Goal: Task Accomplishment & Management: Manage account settings

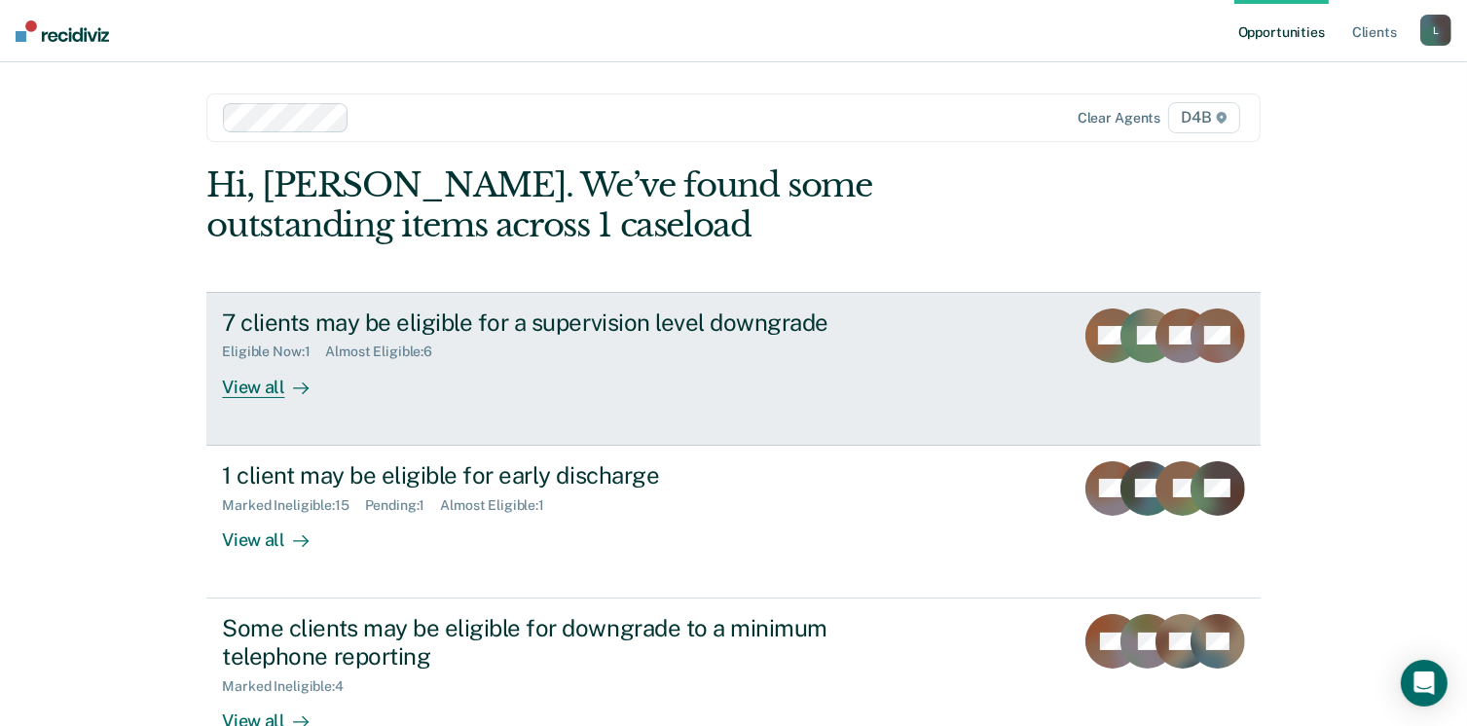
click at [276, 386] on div "View all" at bounding box center [276, 379] width 109 height 38
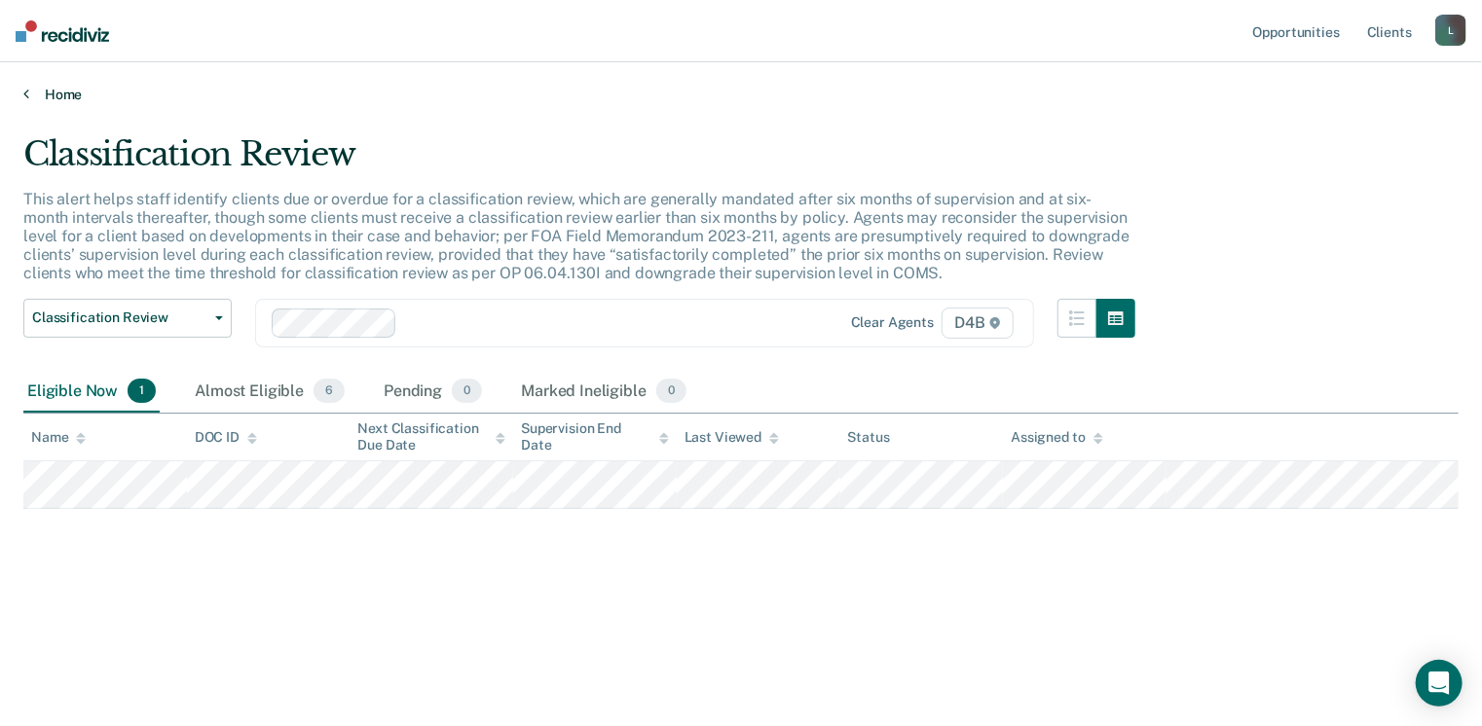
click at [54, 87] on link "Home" at bounding box center [740, 95] width 1435 height 18
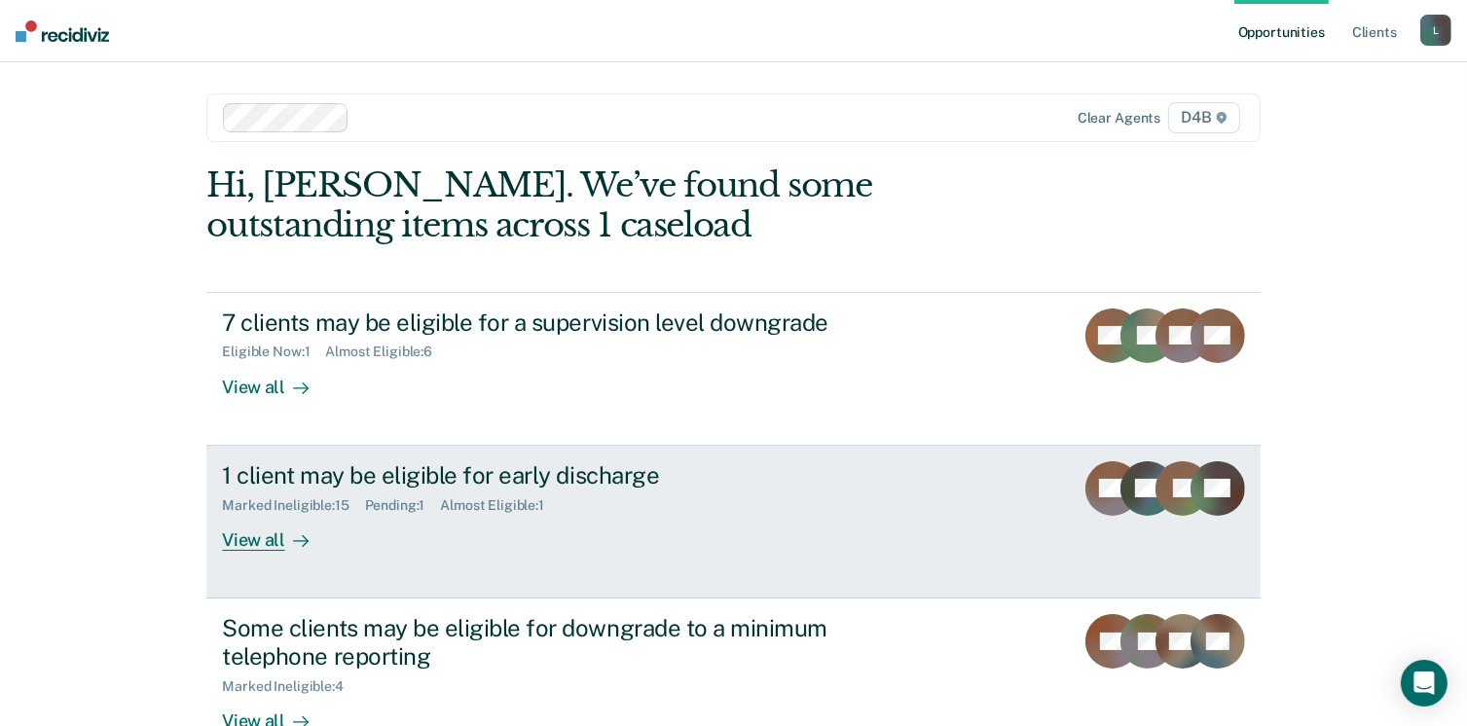
click at [276, 538] on div "View all" at bounding box center [276, 532] width 109 height 38
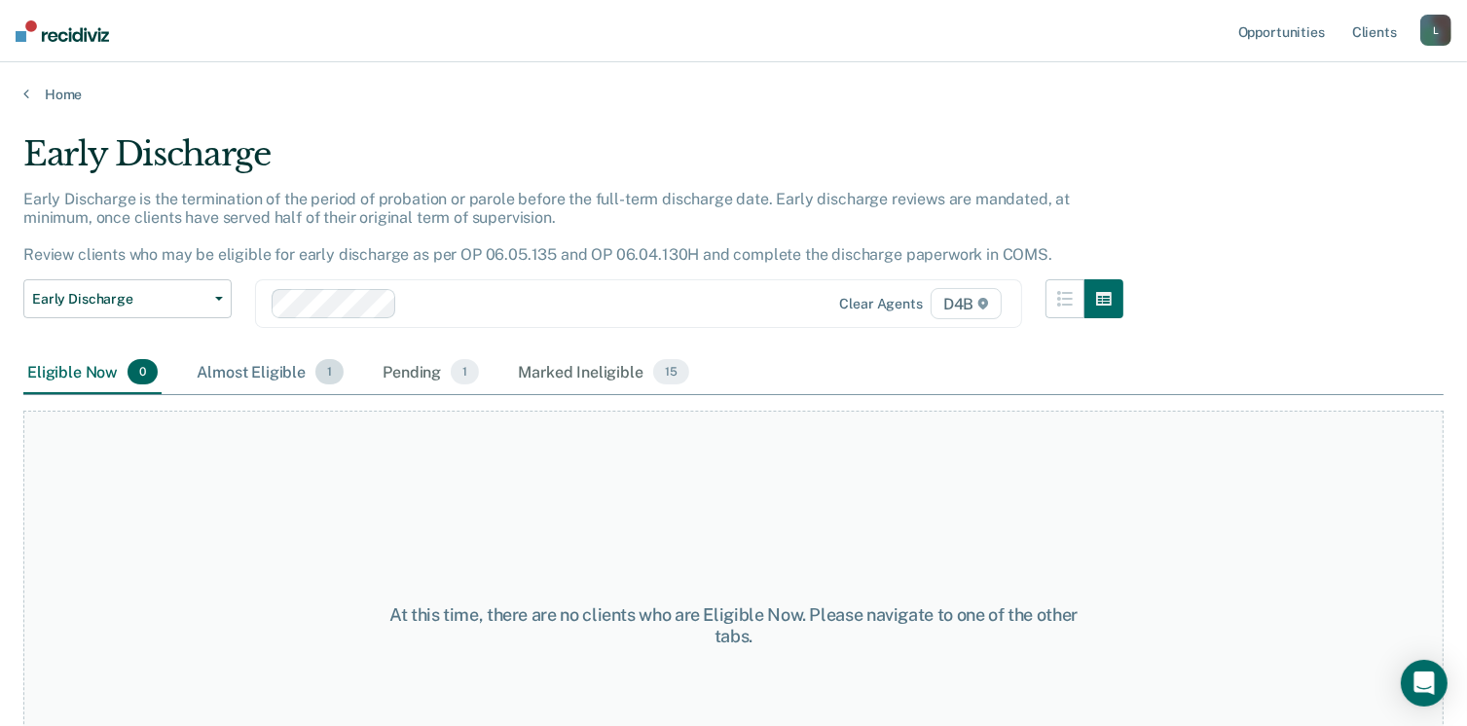
click at [251, 363] on div "Almost Eligible 1" at bounding box center [270, 372] width 155 height 43
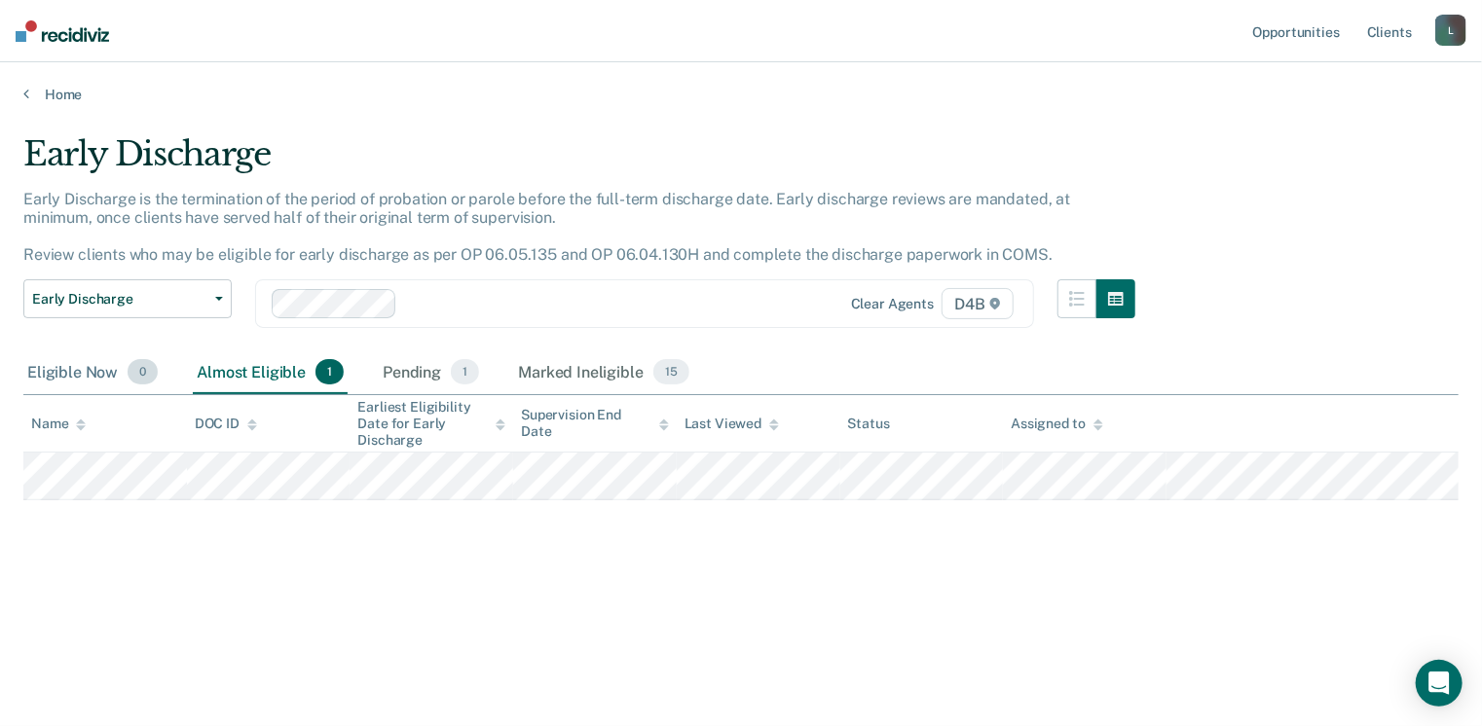
click at [76, 376] on div "Eligible Now 0" at bounding box center [92, 372] width 138 height 43
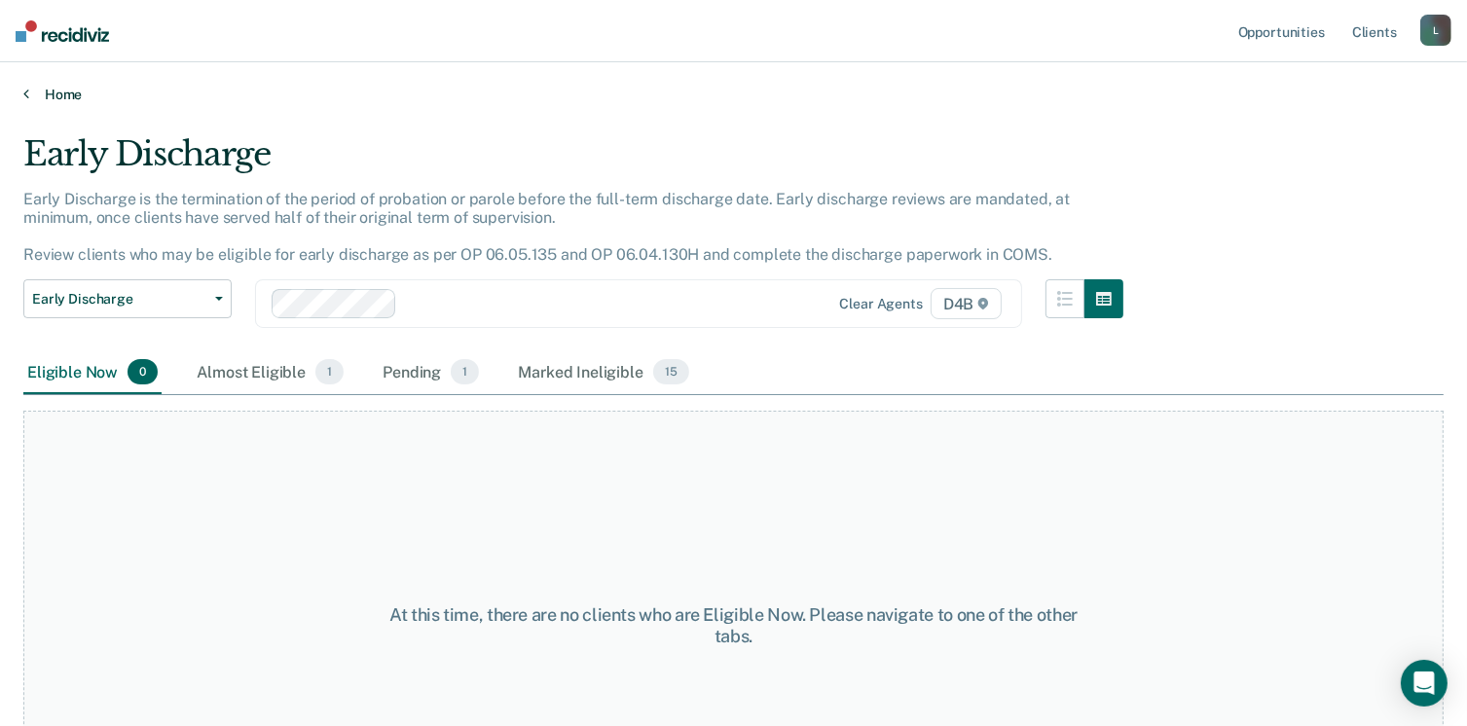
click at [36, 97] on link "Home" at bounding box center [733, 95] width 1420 height 18
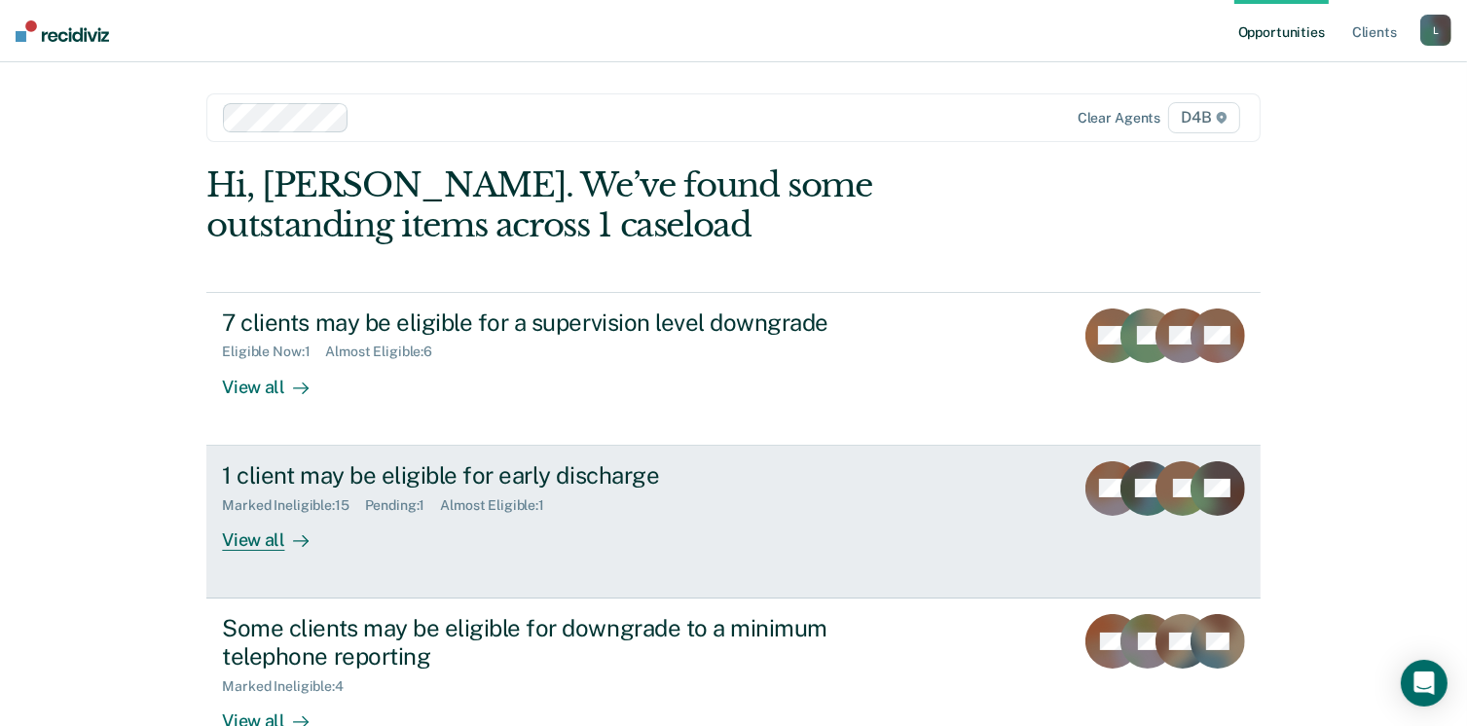
scroll to position [129, 0]
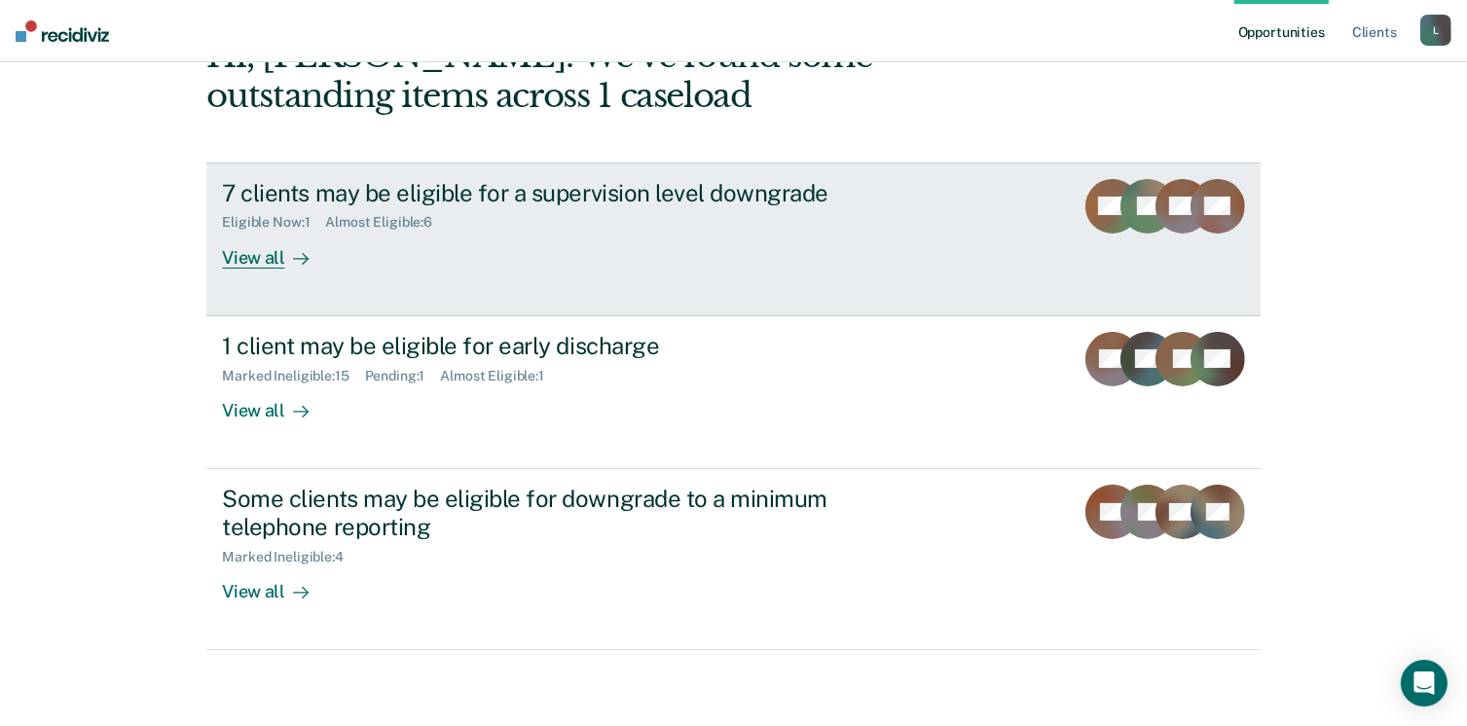
click at [245, 265] on div "View all" at bounding box center [276, 250] width 109 height 38
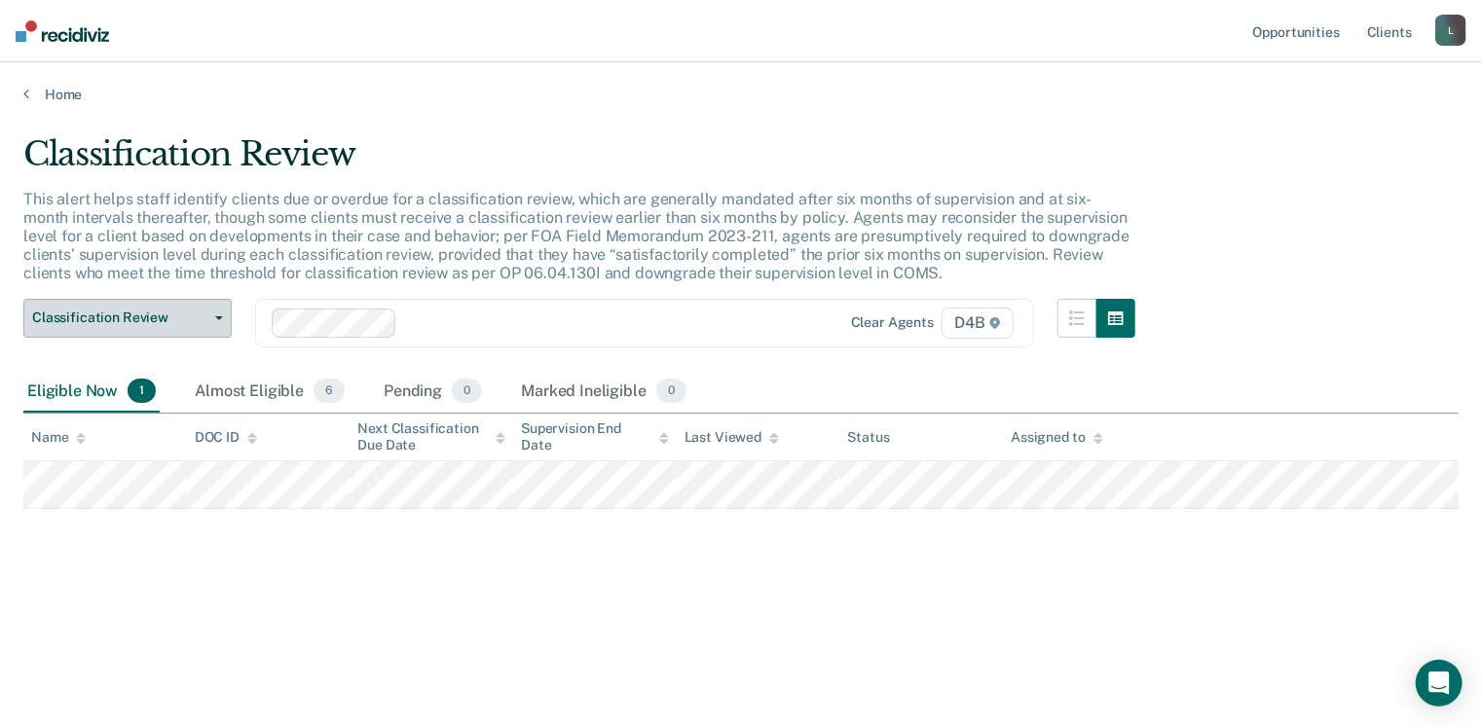
click at [147, 316] on span "Classification Review" at bounding box center [119, 318] width 175 height 17
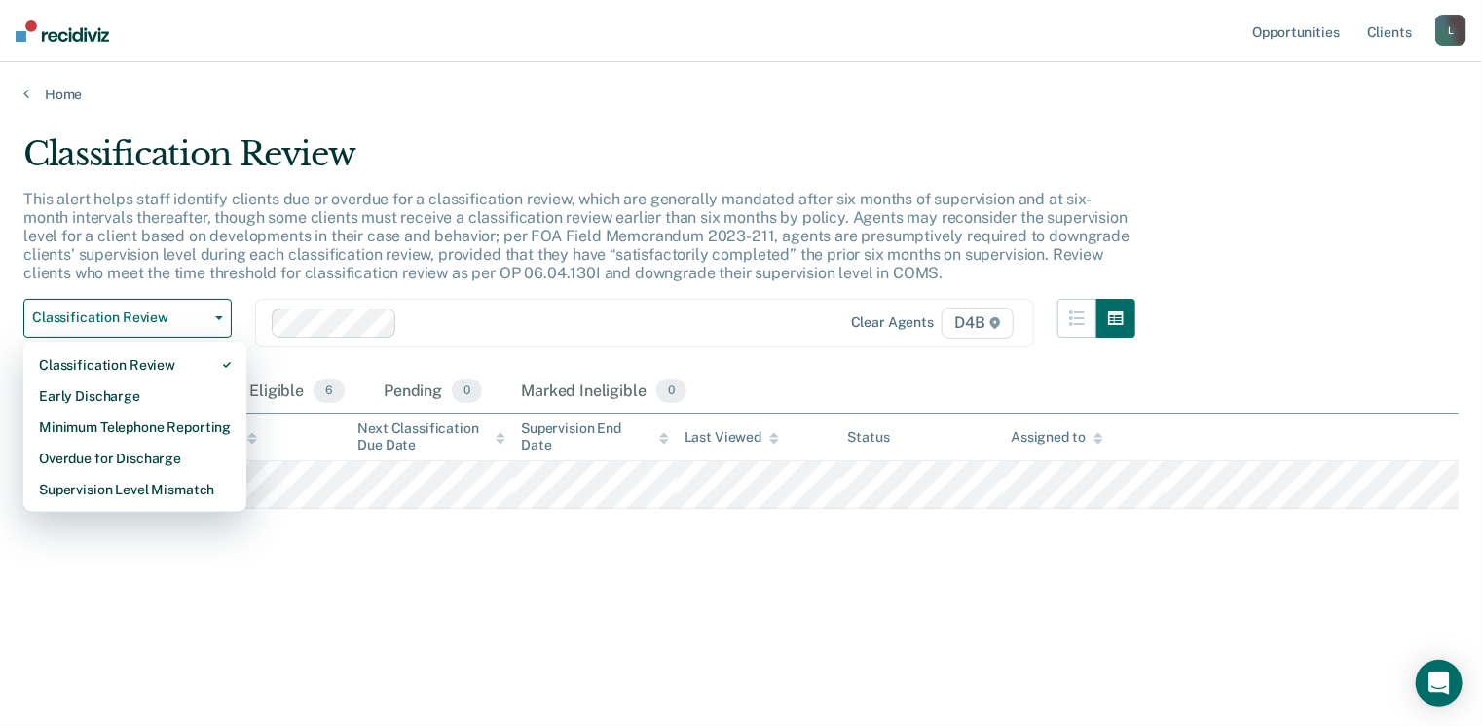
click at [523, 313] on div at bounding box center [598, 323] width 386 height 22
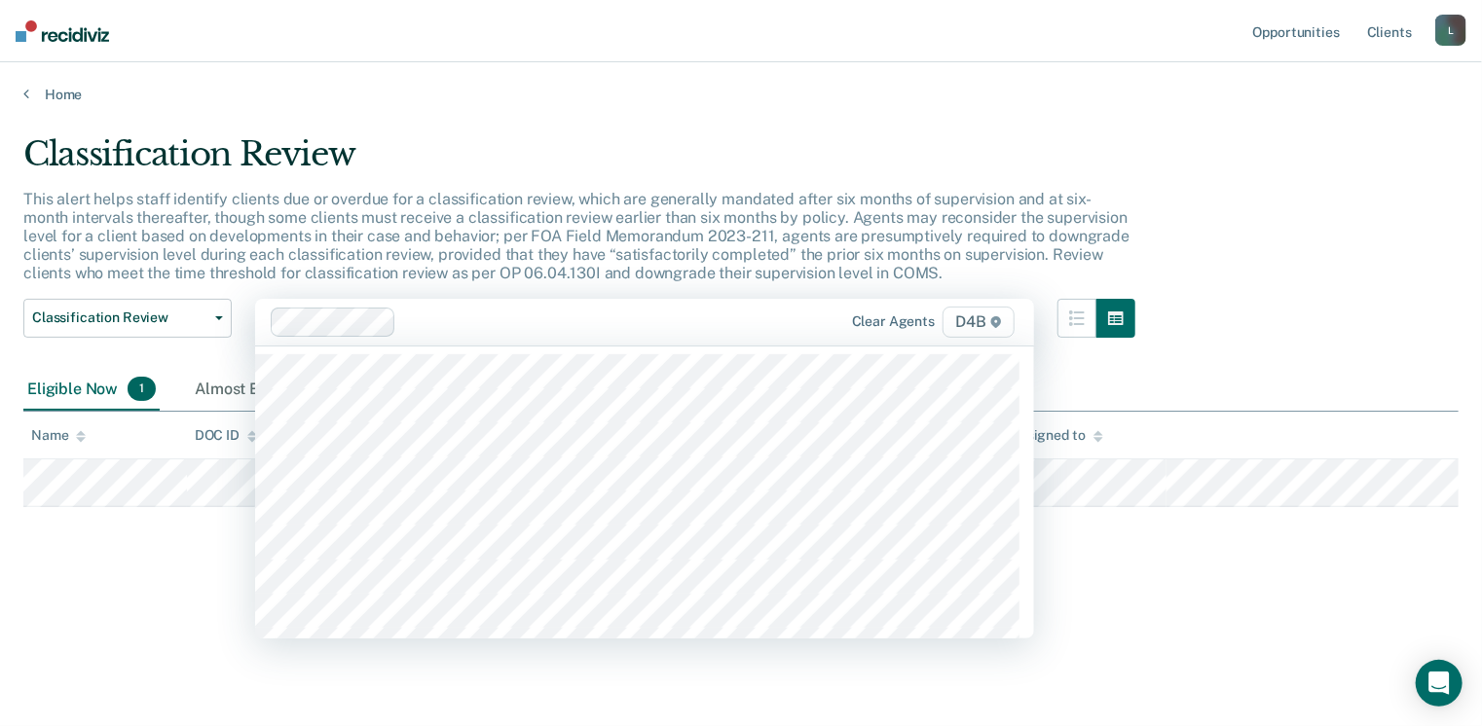
click at [1224, 527] on div "Classification Review This alert helps staff identify clients due or overdue fo…" at bounding box center [740, 357] width 1435 height 446
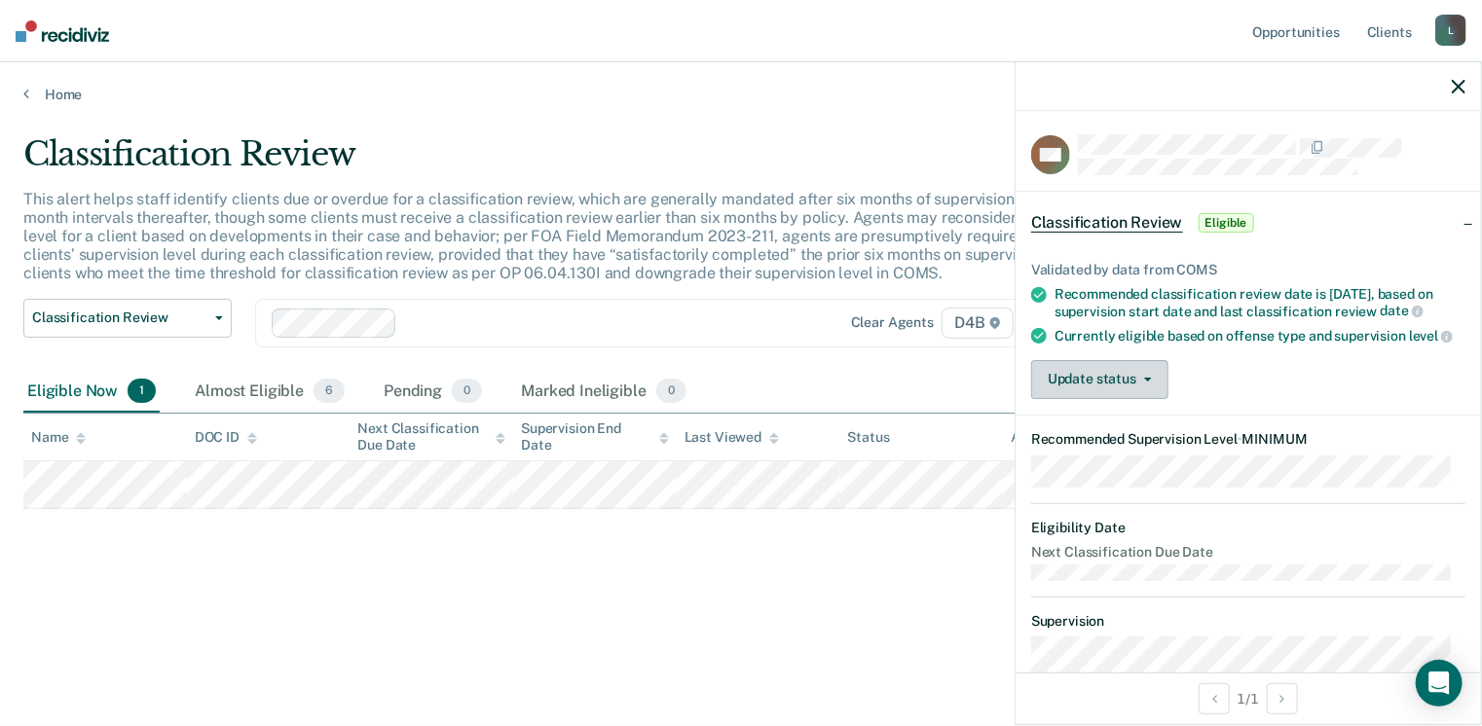
click at [1117, 397] on button "Update status" at bounding box center [1099, 379] width 137 height 39
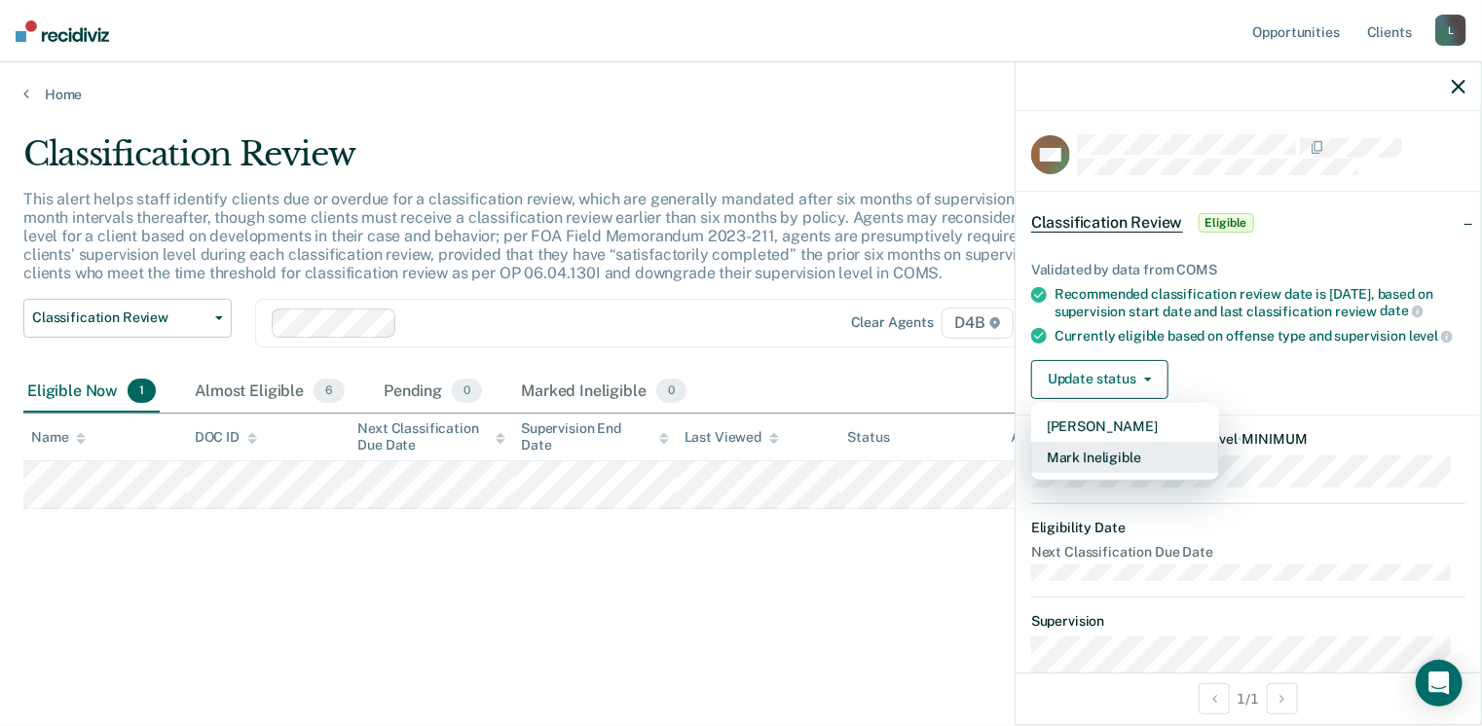
click at [1109, 472] on button "Mark Ineligible" at bounding box center [1125, 457] width 188 height 31
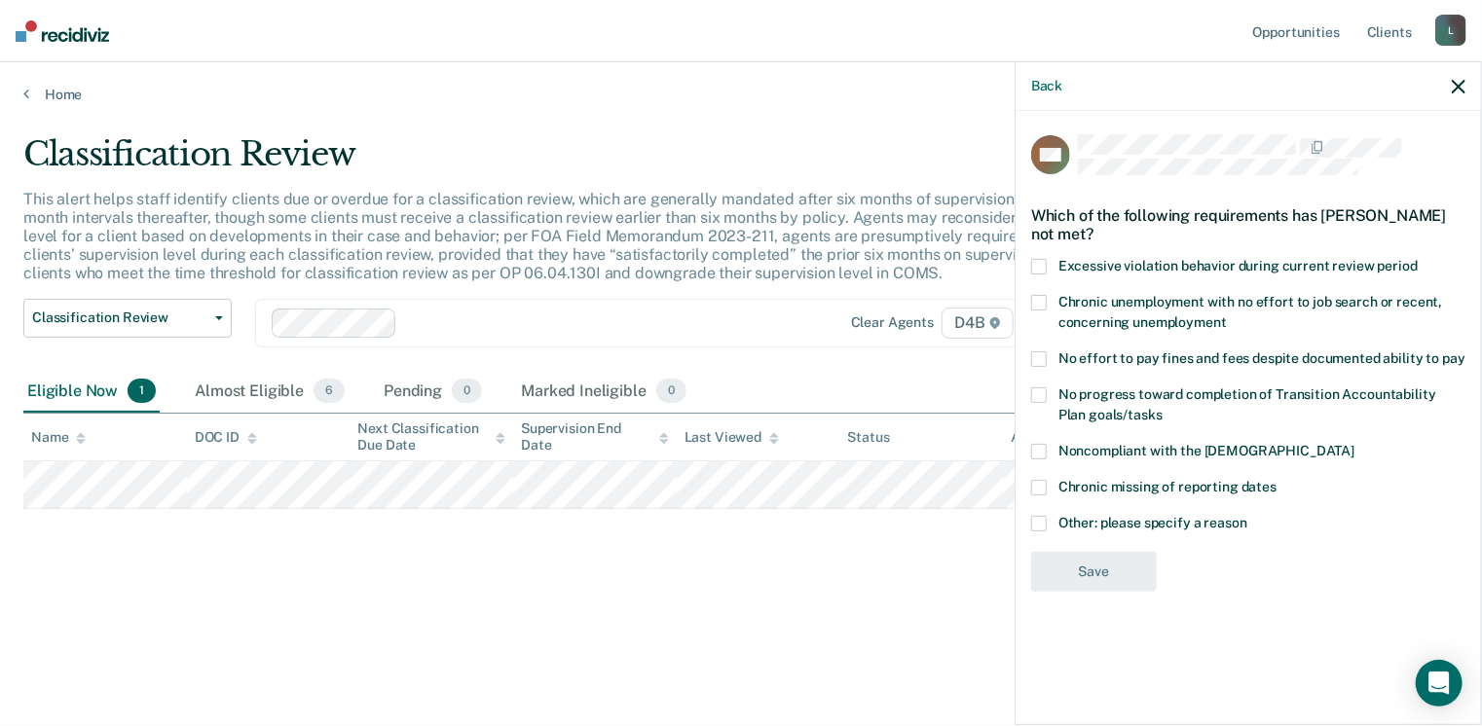
click at [1041, 525] on span at bounding box center [1039, 524] width 16 height 16
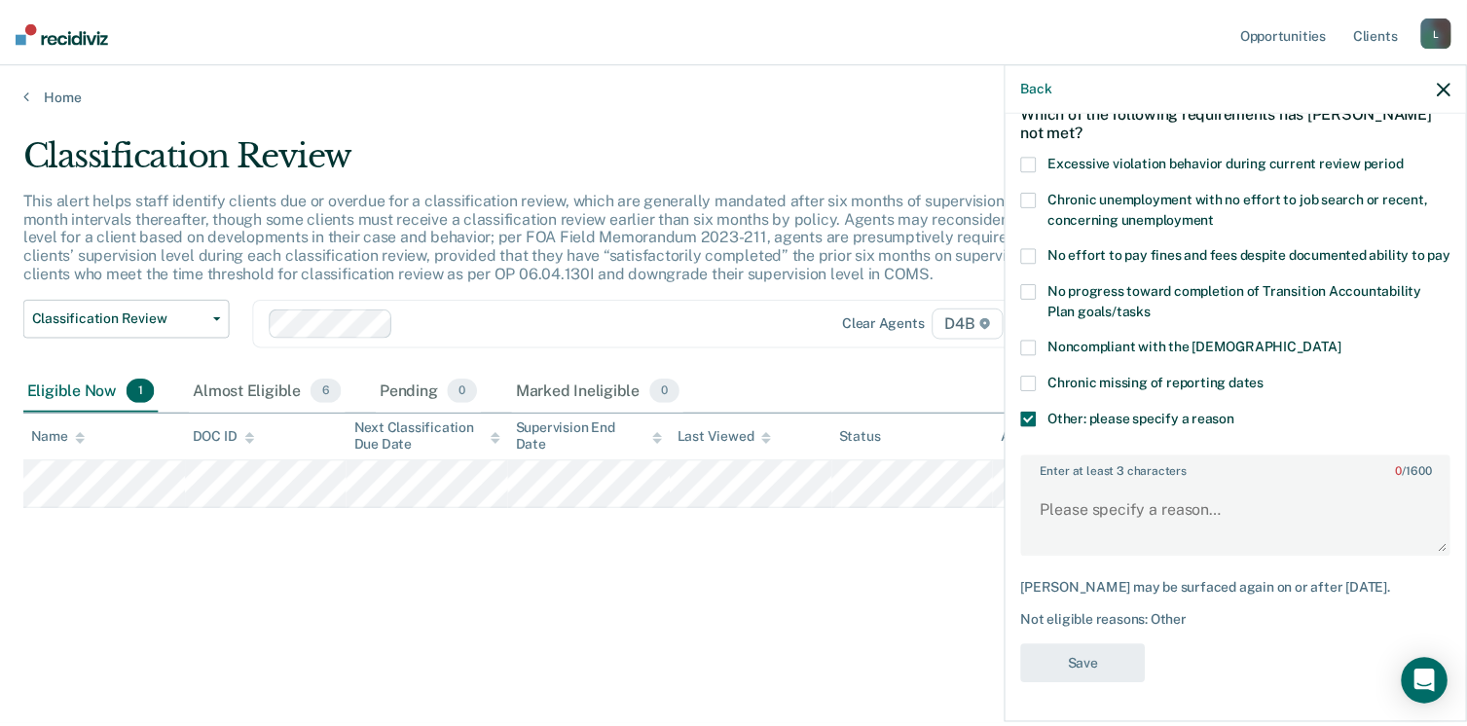
scroll to position [134, 0]
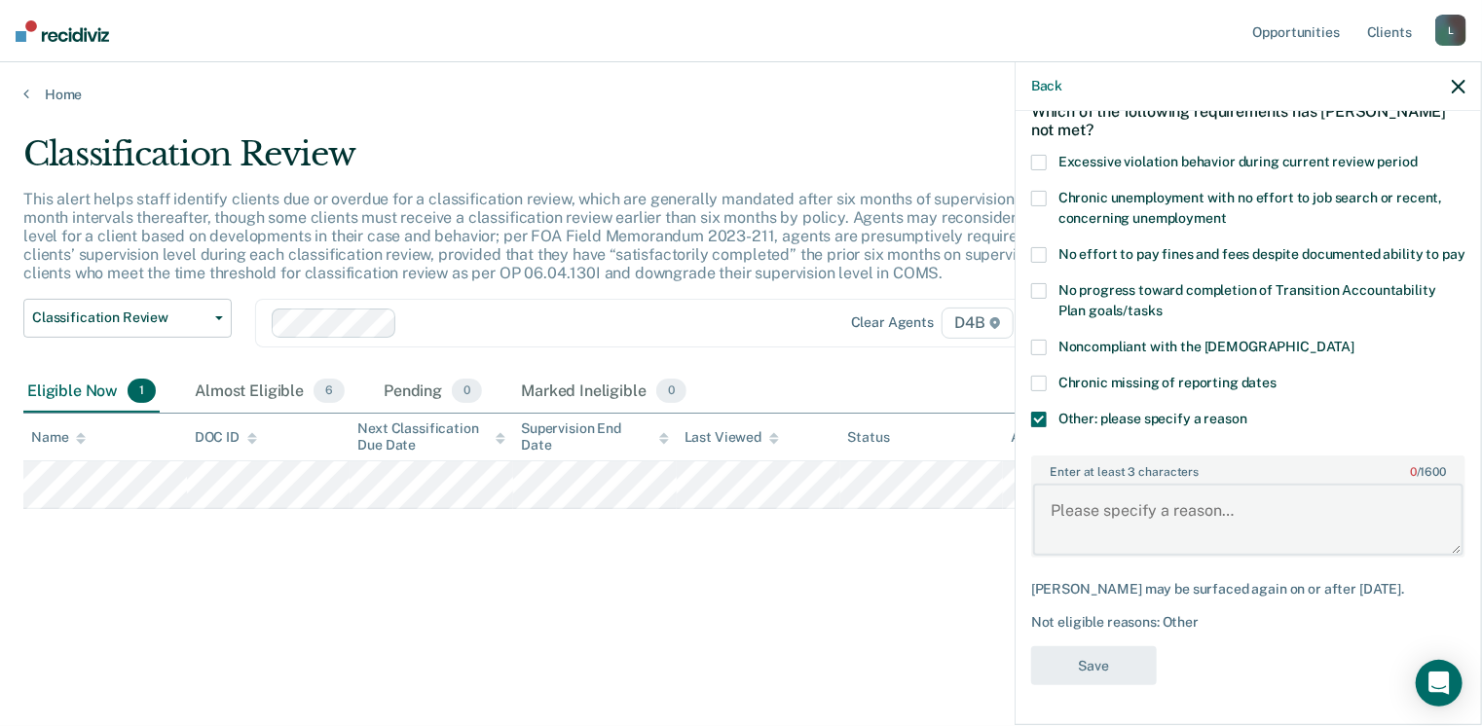
click at [1060, 510] on textarea "Enter at least 3 characters 0 / 1600" at bounding box center [1248, 520] width 430 height 72
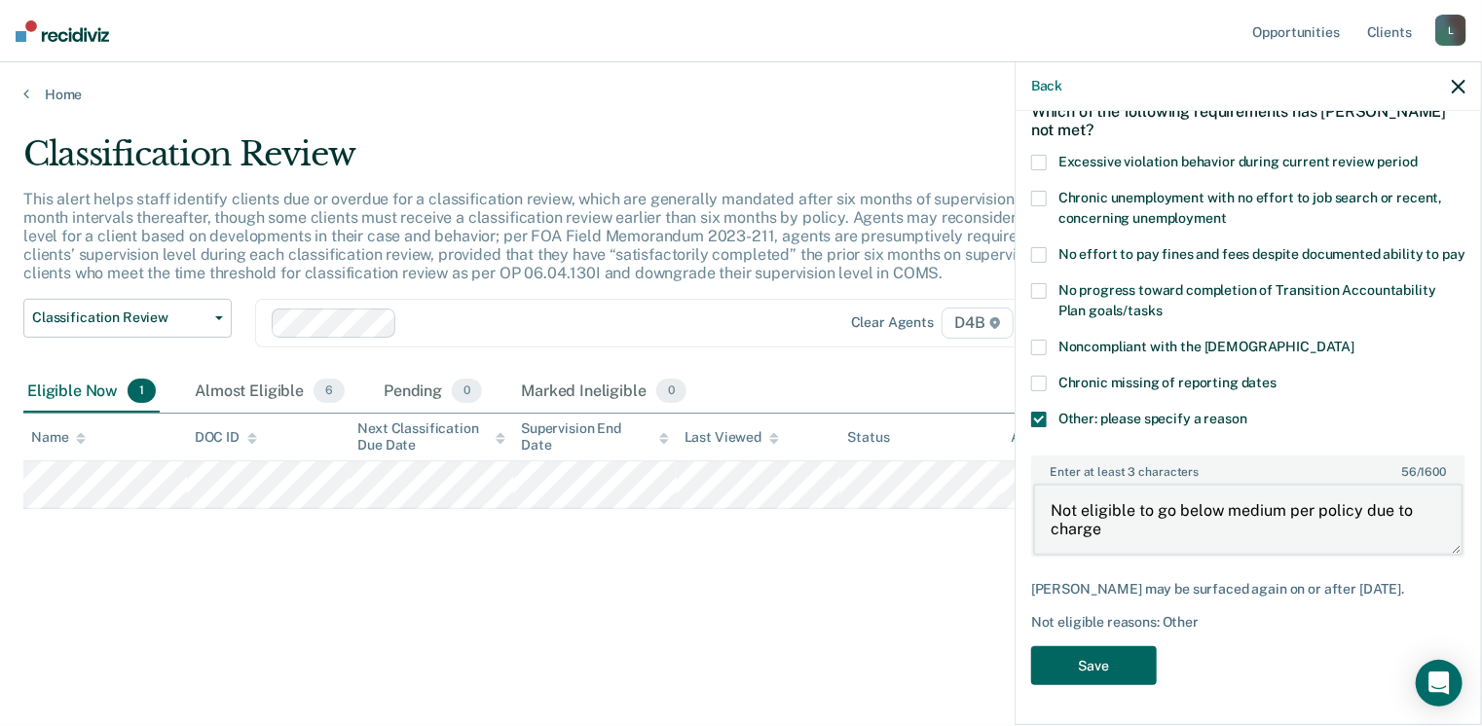
type textarea "Not eligible to go below medium per policy due to charge"
click at [1103, 653] on button "Save" at bounding box center [1094, 666] width 126 height 40
